Goal: Transaction & Acquisition: Purchase product/service

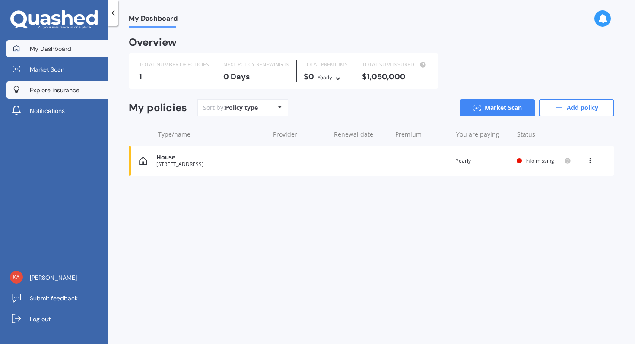
click at [47, 86] on span "Explore insurance" at bounding box center [55, 90] width 50 height 9
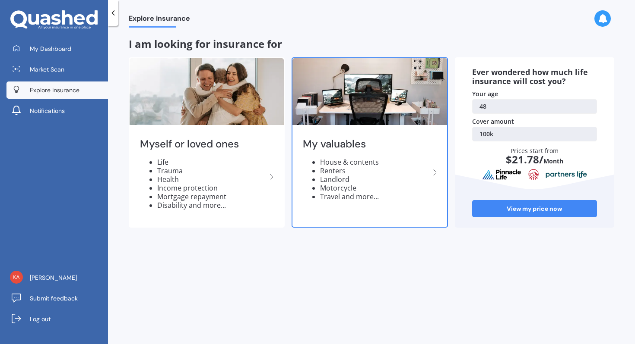
click at [393, 154] on div "My valuables House & contents Renters Landlord Motorcycle Travel and more..." at bounding box center [369, 172] width 154 height 91
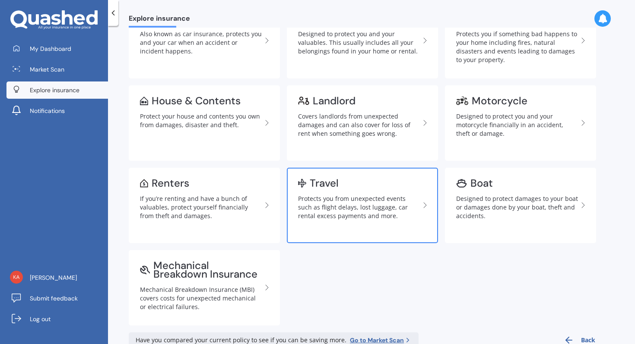
scroll to position [70, 0]
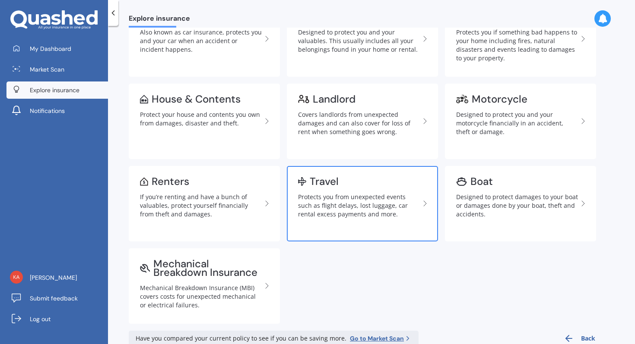
click at [366, 189] on link "Travel Protects you from unexpected events such as flight delays, lost luggage,…" at bounding box center [362, 204] width 151 height 76
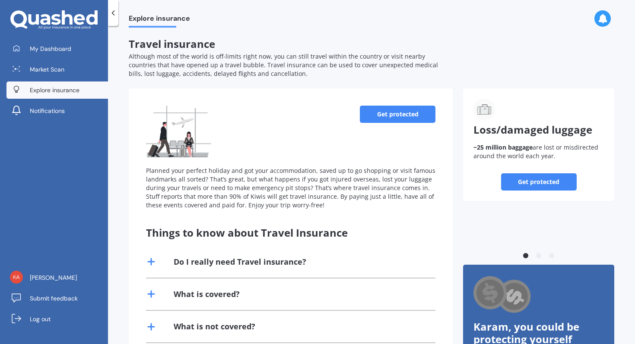
click at [379, 118] on link "Get protected" at bounding box center [398, 114] width 76 height 17
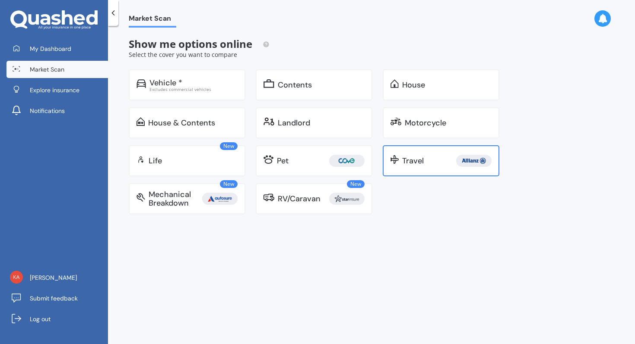
click at [420, 161] on div "Travel" at bounding box center [413, 161] width 22 height 9
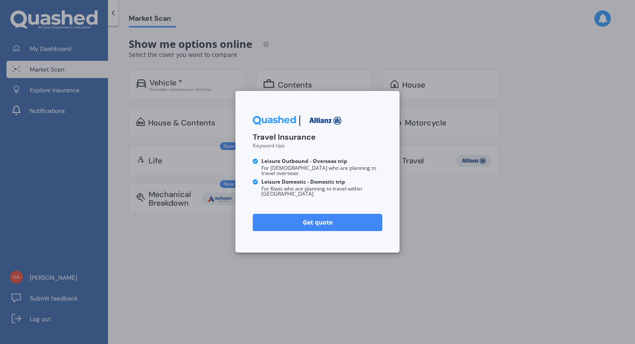
click at [326, 218] on link "Get quote" at bounding box center [317, 222] width 129 height 17
